Goal: Book appointment/travel/reservation

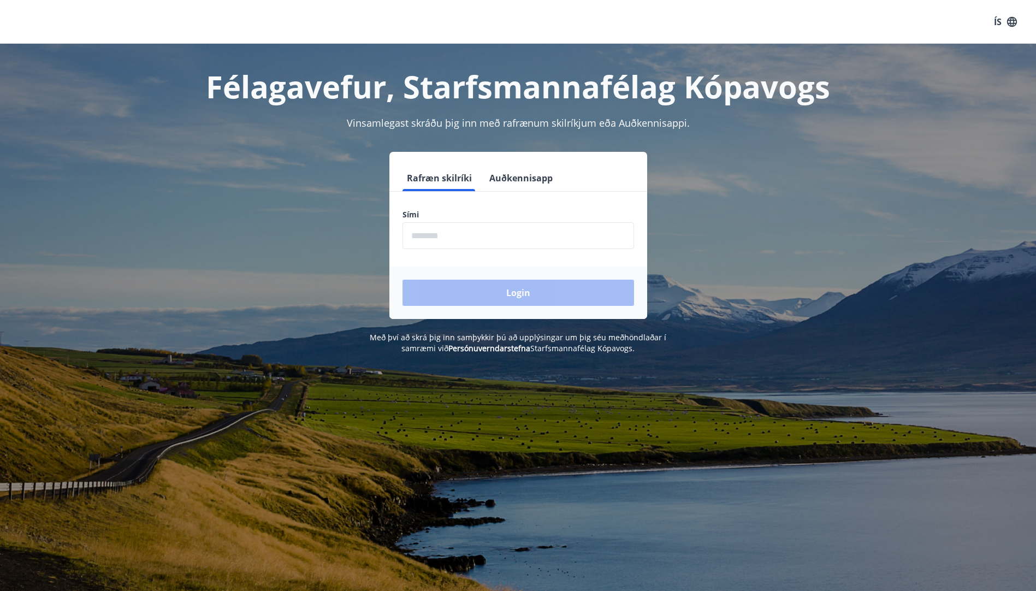
click at [424, 235] on input "phone" at bounding box center [518, 235] width 232 height 27
type input "*"
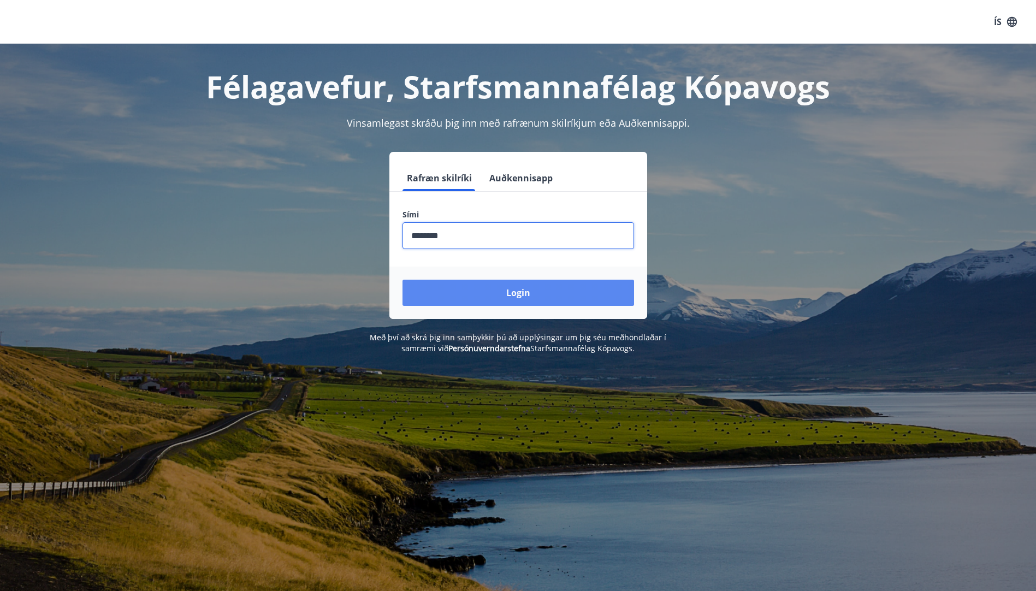
type input "********"
click at [490, 294] on button "Login" at bounding box center [518, 293] width 232 height 26
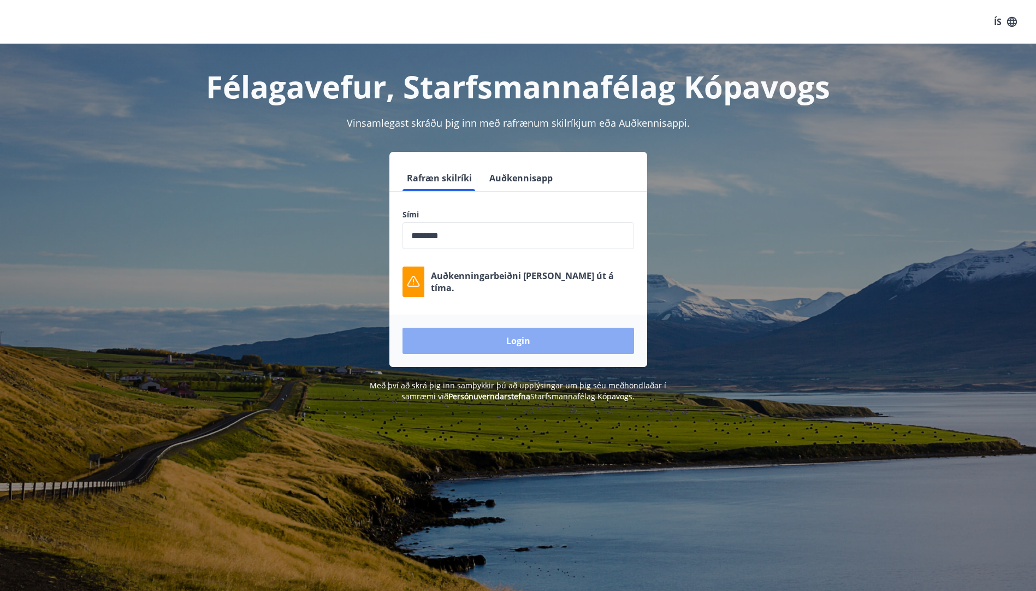
click at [516, 339] on button "Login" at bounding box center [518, 341] width 232 height 26
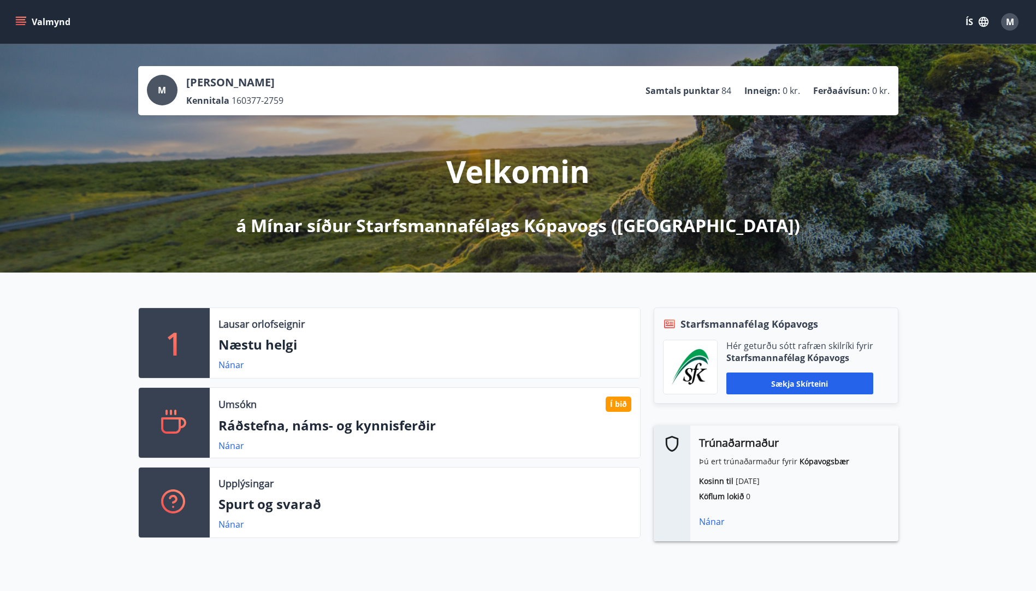
click at [22, 20] on icon "menu" at bounding box center [21, 19] width 10 height 1
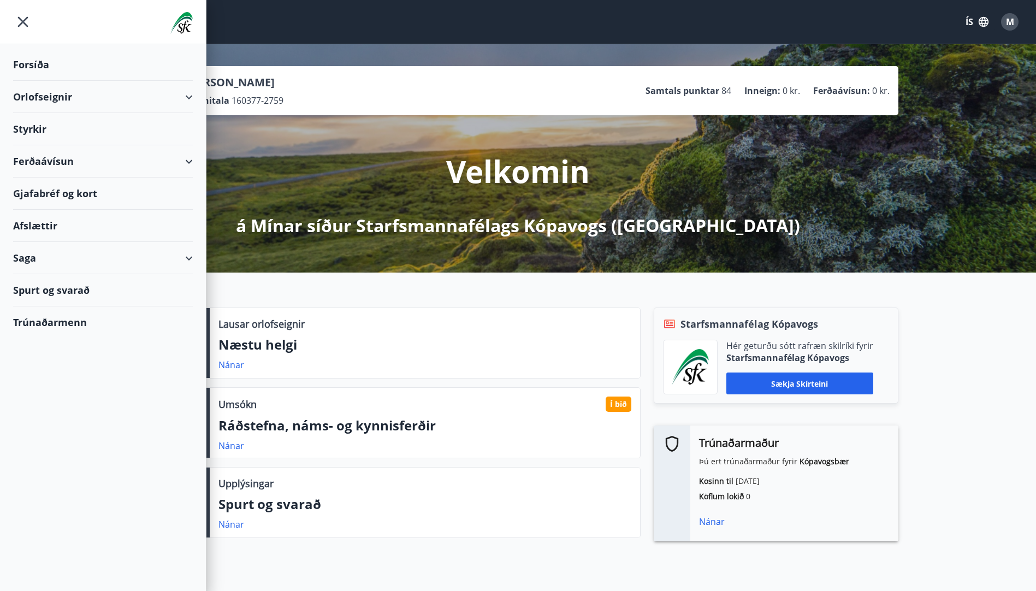
click at [189, 98] on div "Orlofseignir" at bounding box center [103, 97] width 180 height 32
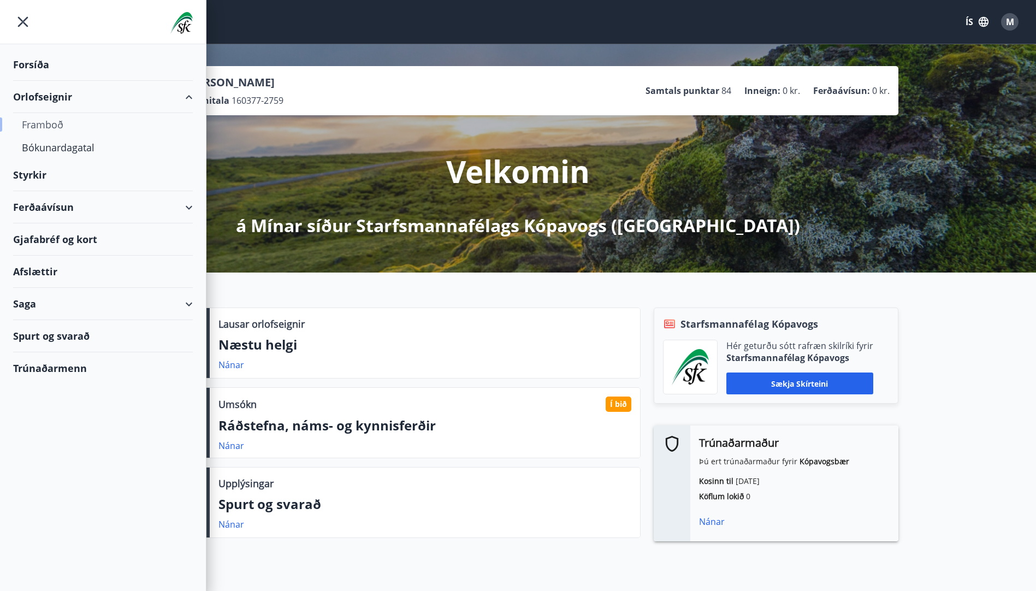
click at [44, 123] on div "Framboð" at bounding box center [103, 124] width 162 height 23
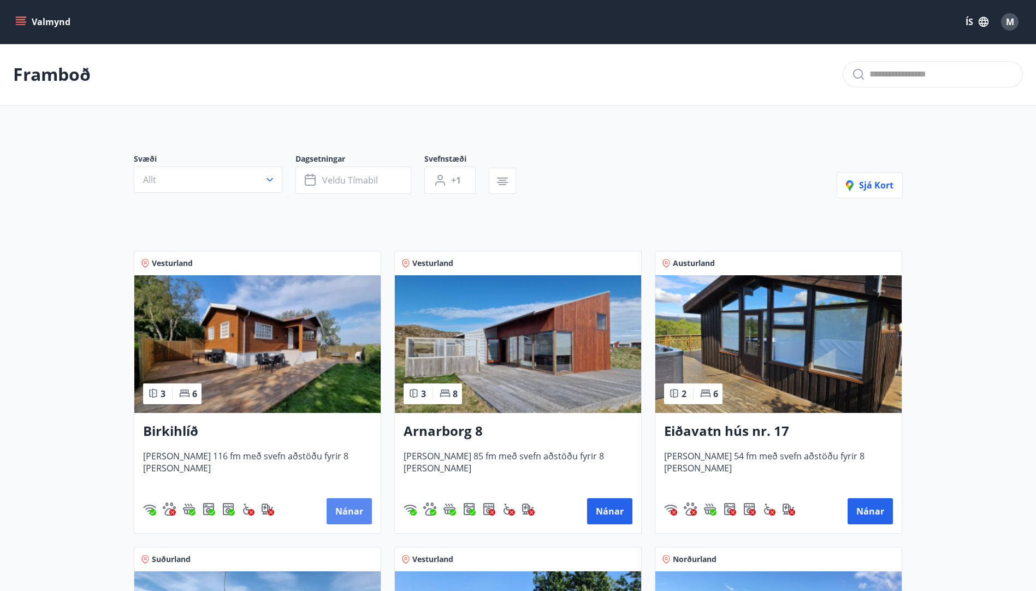
click at [347, 512] on button "Nánar" at bounding box center [349, 511] width 45 height 26
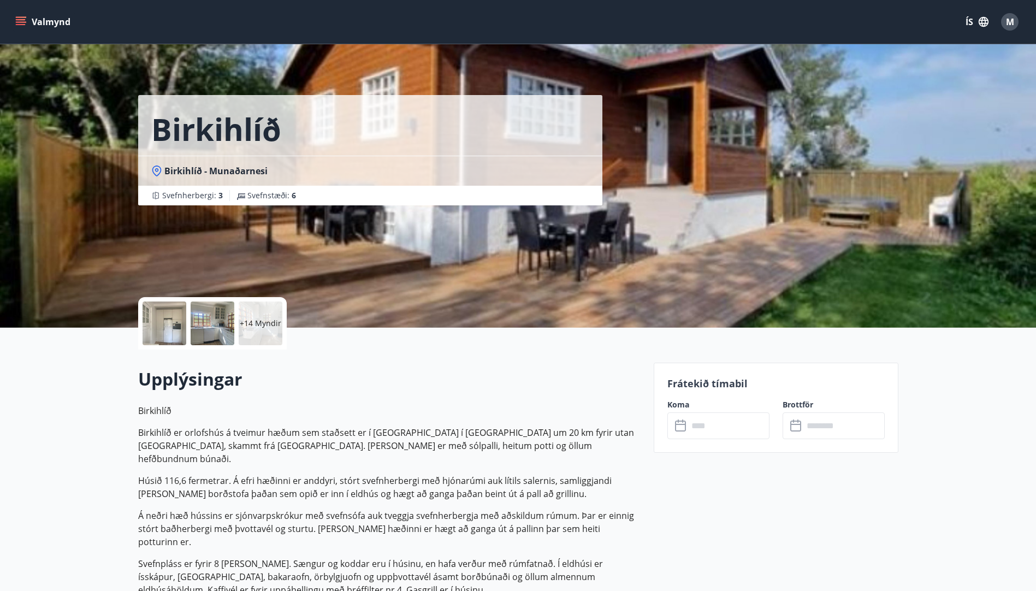
click at [185, 169] on span "Birkihlíð - Munaðarnesi" at bounding box center [215, 171] width 103 height 12
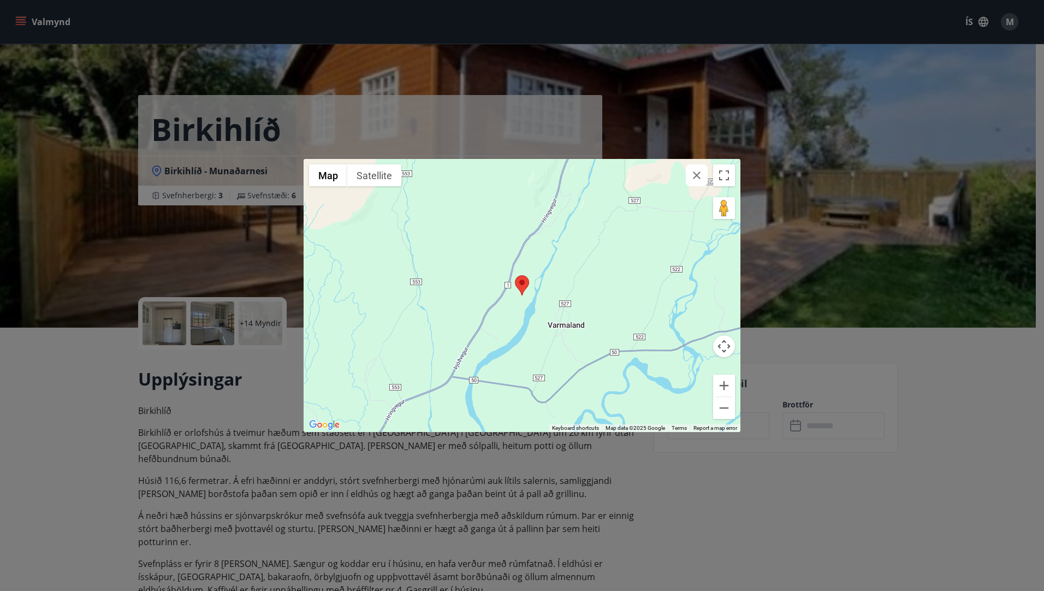
click at [843, 171] on div "← Move left → Move right ↑ Move up ↓ Move down + Zoom in - Zoom out Home Jump l…" at bounding box center [522, 295] width 1044 height 591
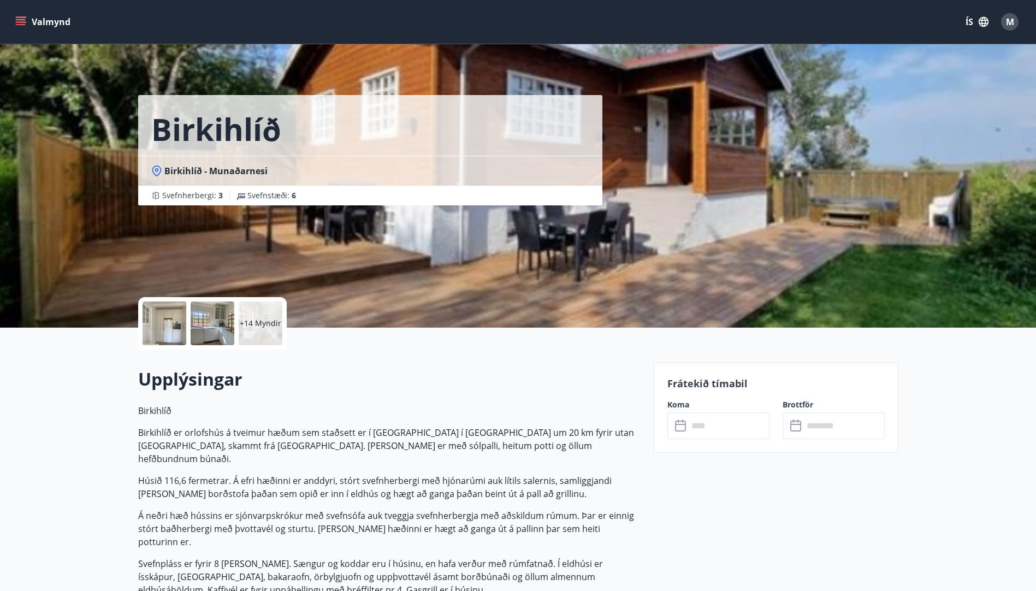
click at [21, 17] on icon "menu" at bounding box center [22, 17] width 12 height 1
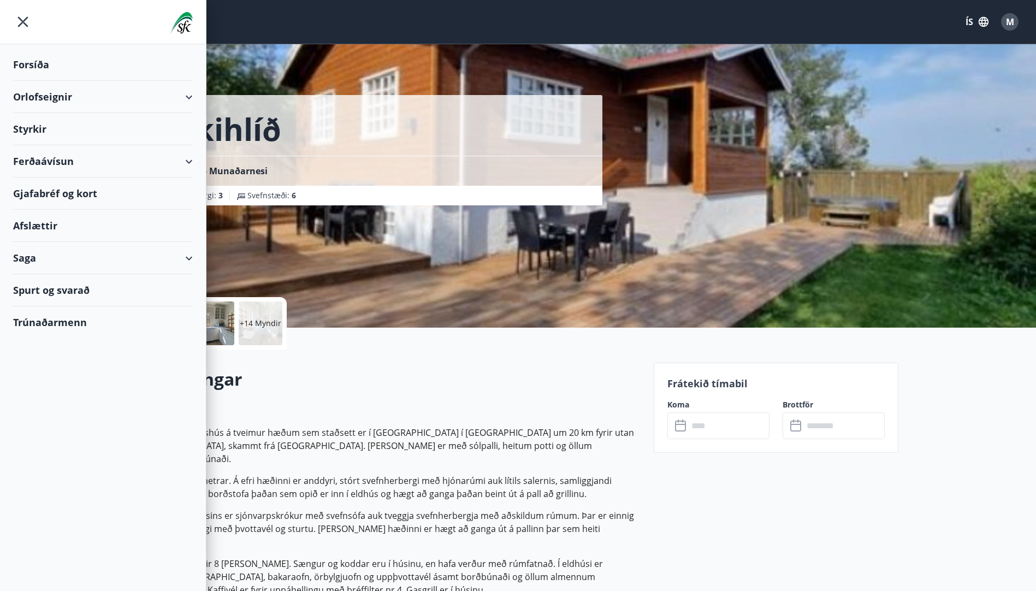
click at [188, 97] on div "Orlofseignir" at bounding box center [103, 97] width 180 height 32
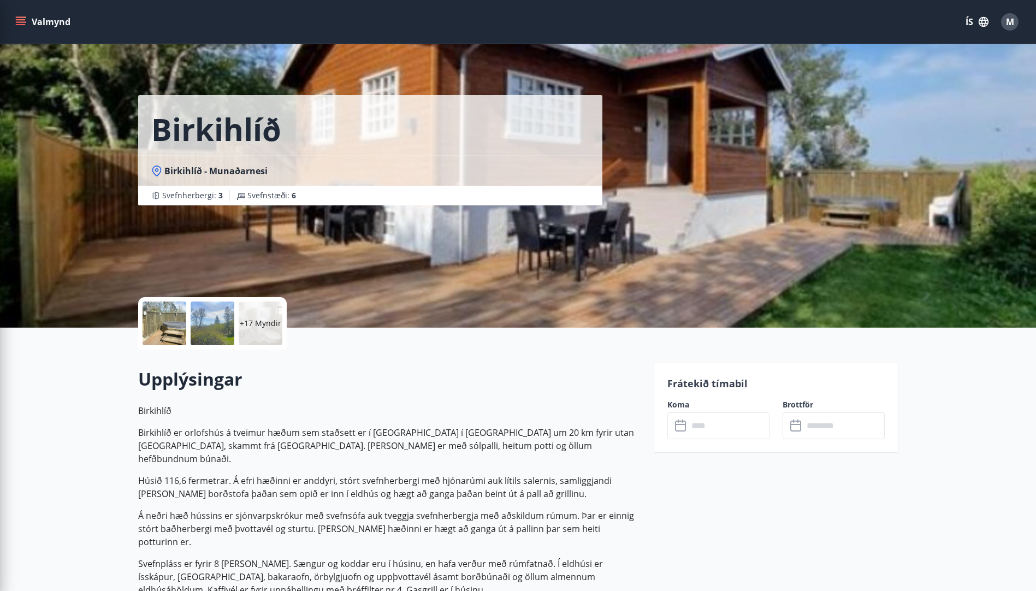
click at [645, 134] on div "Birkihlíð Birkihlíð - Munaðarnesi Svefnherbergi : 3 Svefnstæði : 6" at bounding box center [518, 164] width 760 height 328
click at [17, 20] on icon "menu" at bounding box center [21, 19] width 10 height 1
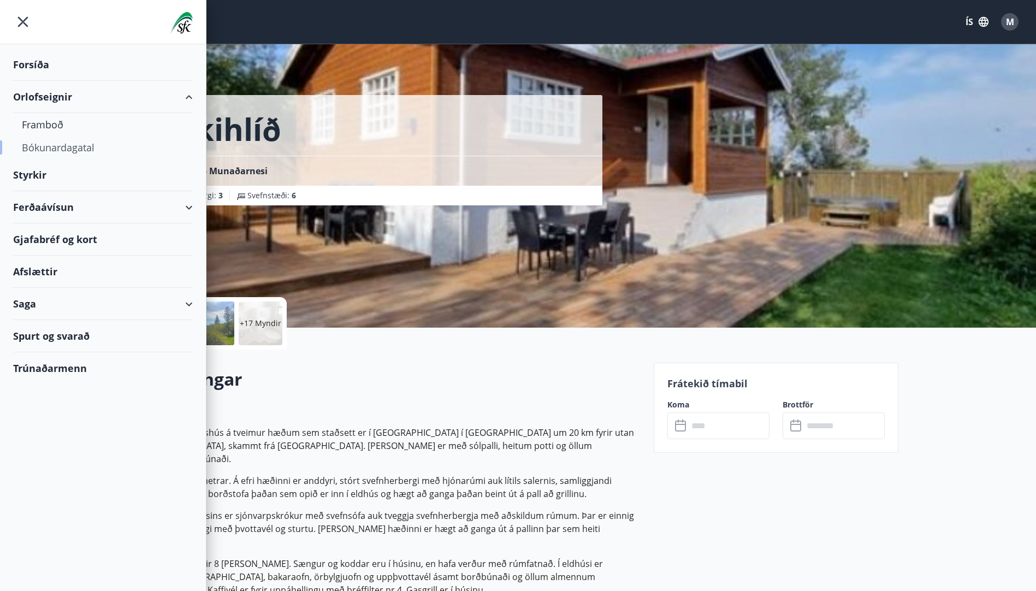
click at [49, 147] on div "Bókunardagatal" at bounding box center [103, 147] width 162 height 23
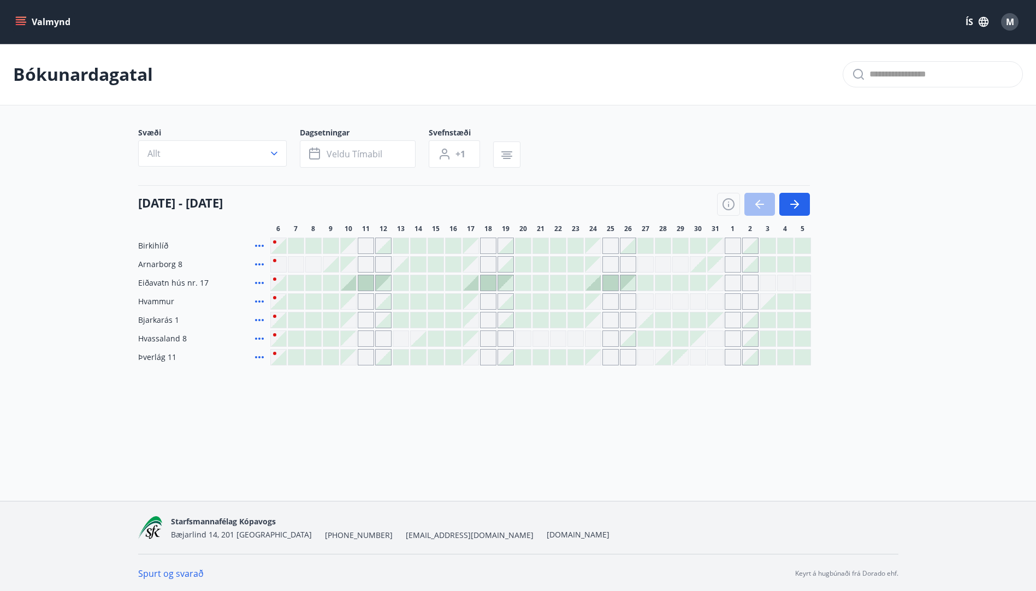
click at [332, 280] on div at bounding box center [330, 282] width 15 height 15
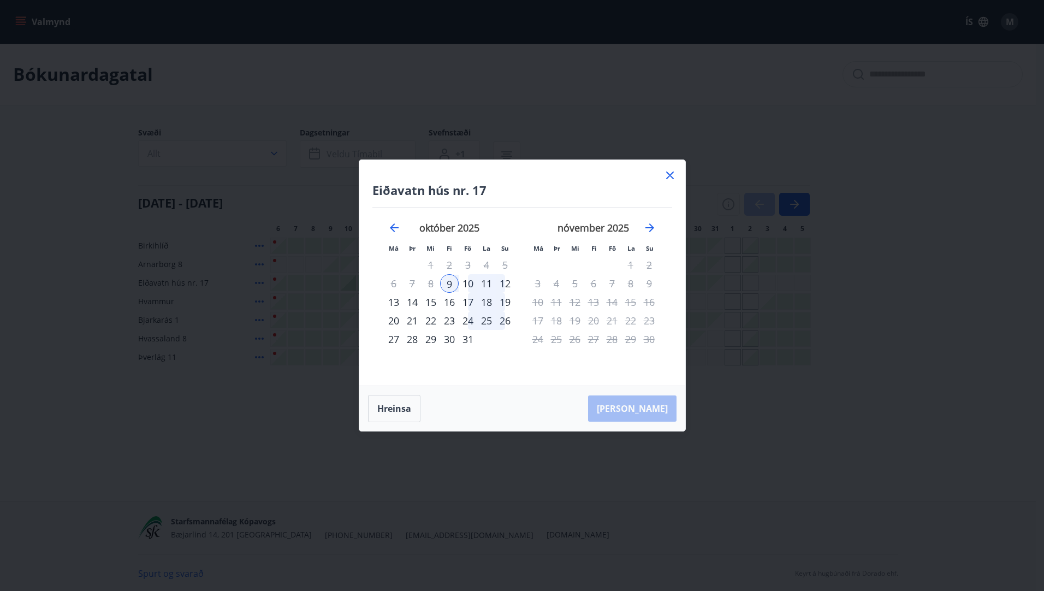
click at [663, 177] on icon at bounding box center [669, 175] width 13 height 13
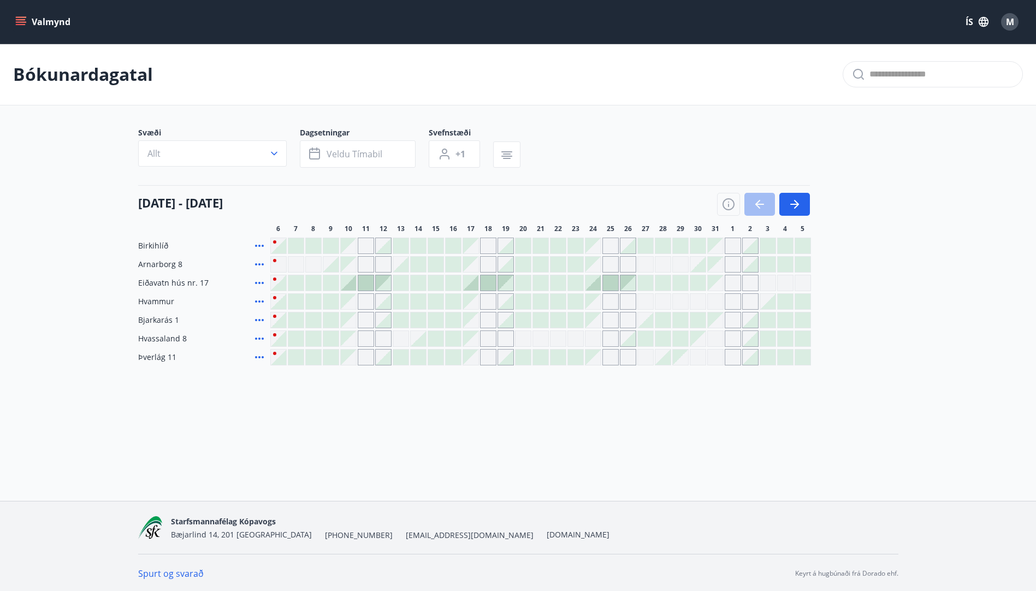
click at [364, 322] on div "Gráir dagar eru ekki bókanlegir" at bounding box center [366, 320] width 16 height 16
click at [529, 332] on div "Gráir dagar eru ekki bókanlegir" at bounding box center [523, 338] width 16 height 16
click at [542, 338] on div "Gráir dagar eru ekki bókanlegir" at bounding box center [540, 338] width 16 height 16
click at [435, 339] on div at bounding box center [435, 338] width 15 height 15
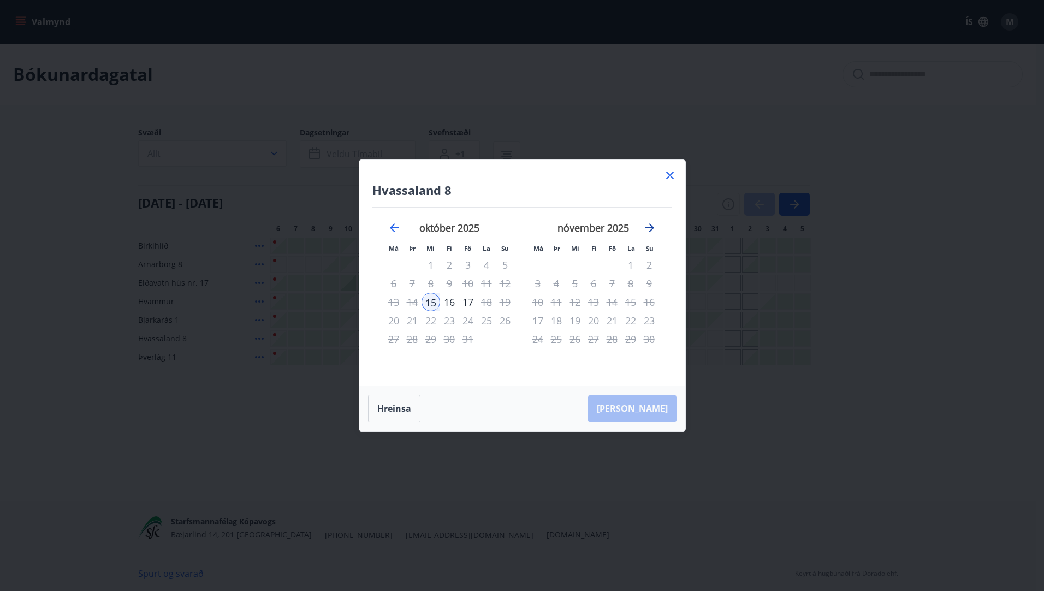
click at [649, 228] on icon "Move forward to switch to the next month." at bounding box center [649, 227] width 9 height 9
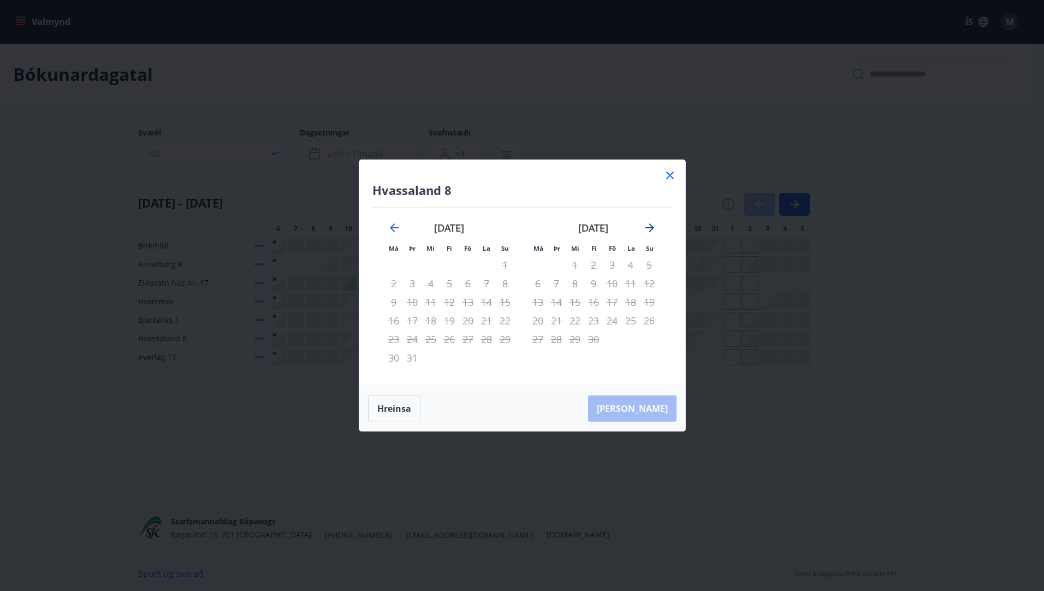
click at [649, 228] on icon "Move forward to switch to the next month." at bounding box center [649, 227] width 9 height 9
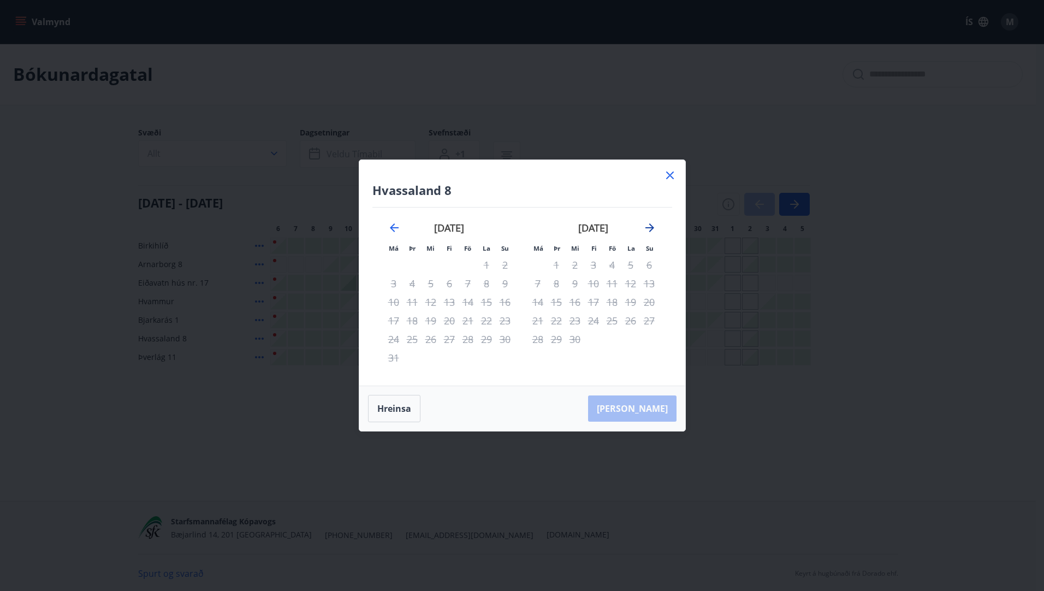
click at [649, 228] on icon "Move forward to switch to the next month." at bounding box center [649, 227] width 9 height 9
click at [673, 174] on icon at bounding box center [669, 175] width 13 height 13
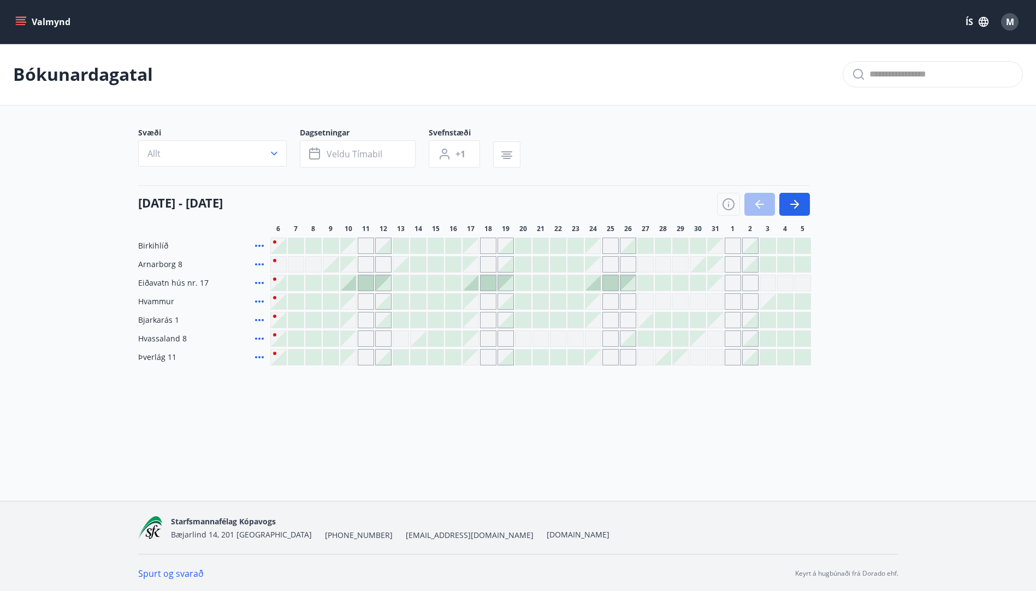
click at [261, 355] on icon at bounding box center [259, 357] width 13 height 13
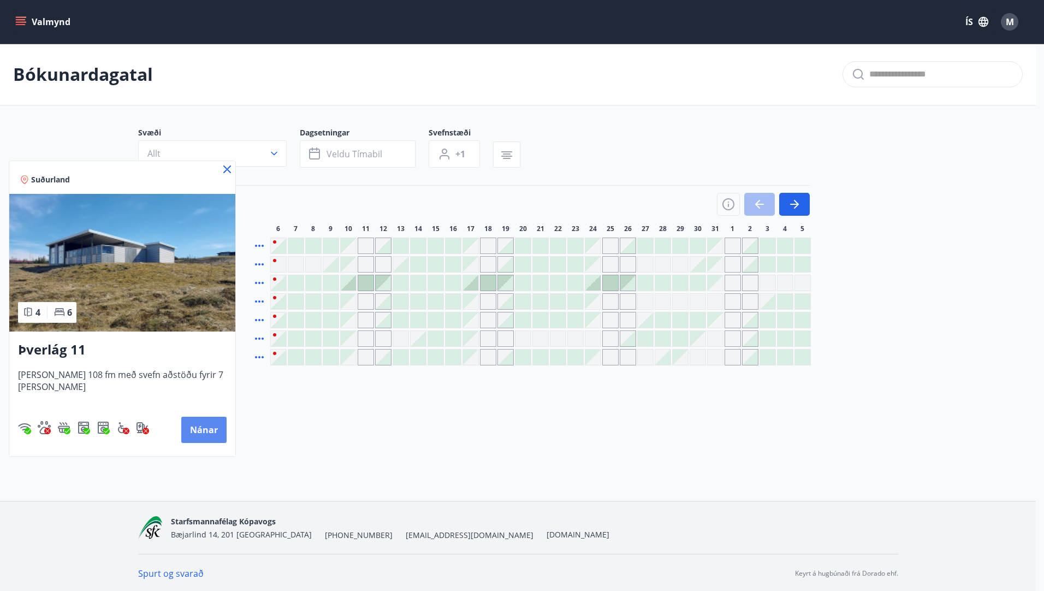
click at [206, 428] on button "Nánar" at bounding box center [203, 430] width 45 height 26
